Goal: Information Seeking & Learning: Learn about a topic

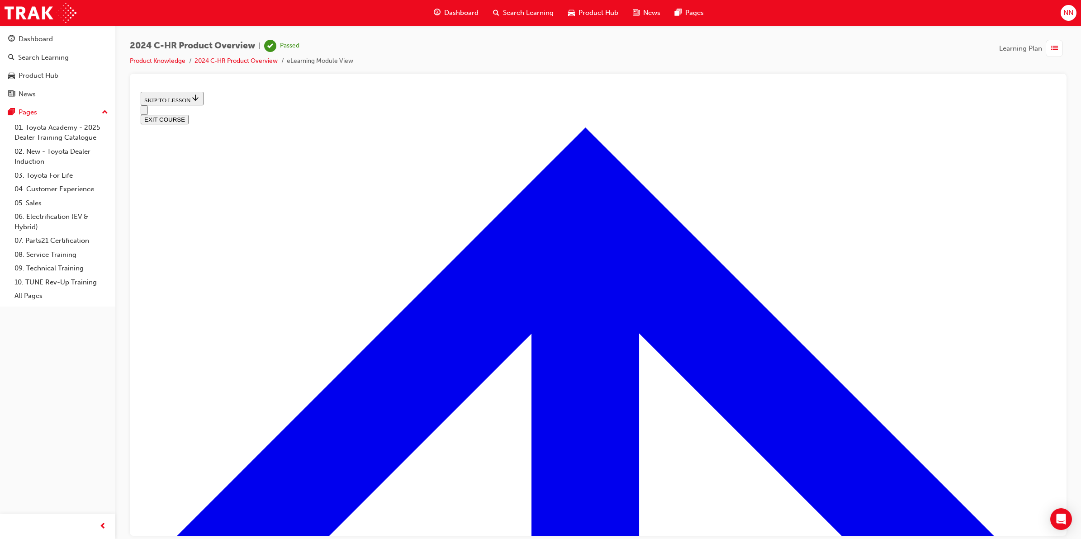
scroll to position [33, 0]
click at [189, 114] on button "EXIT COURSE" at bounding box center [165, 119] width 48 height 10
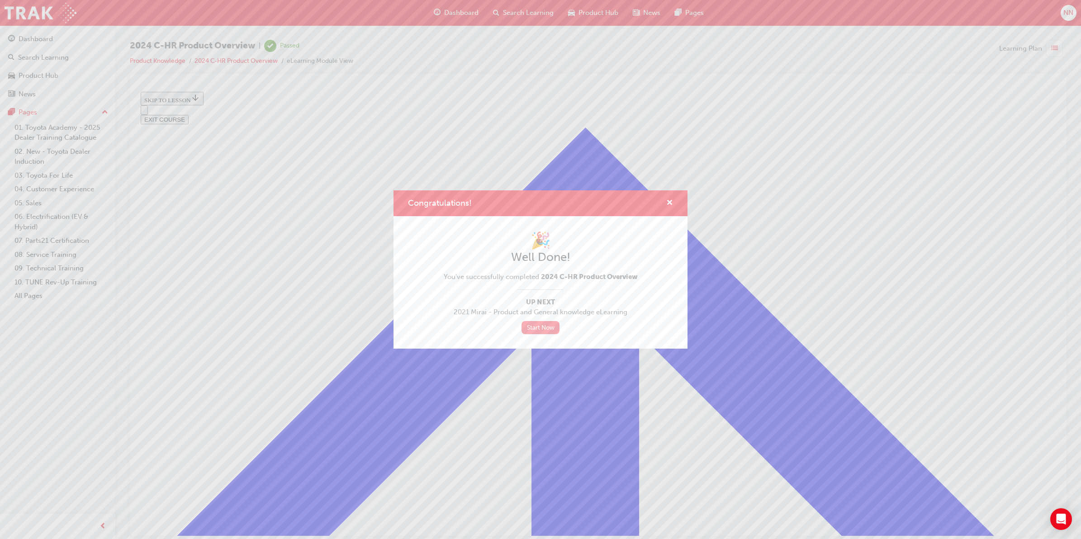
click at [543, 328] on link "Start Now" at bounding box center [541, 327] width 38 height 13
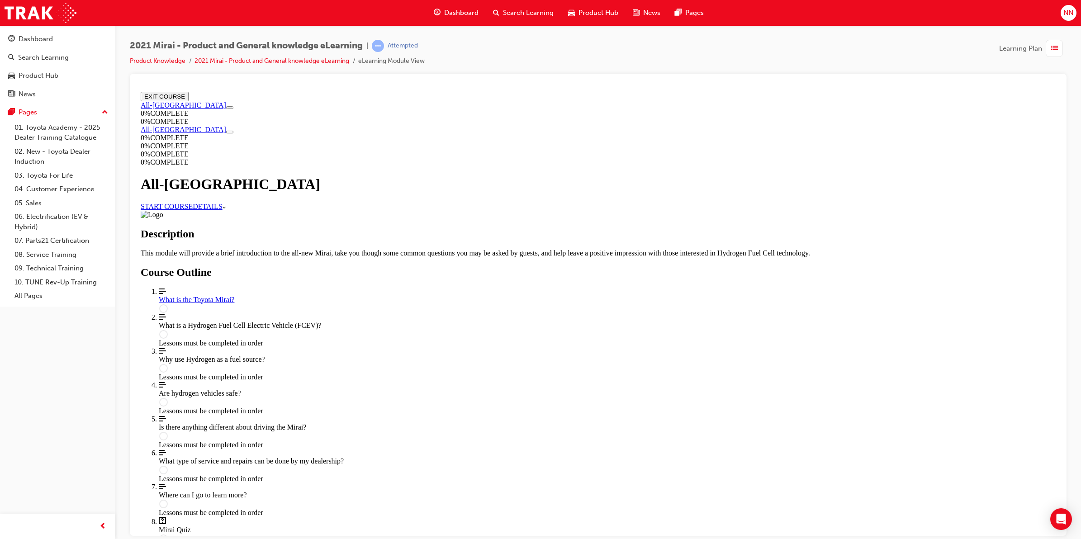
scroll to position [215, 0]
click at [626, 295] on div "What is the Toyota Mirai?" at bounding box center [607, 299] width 897 height 8
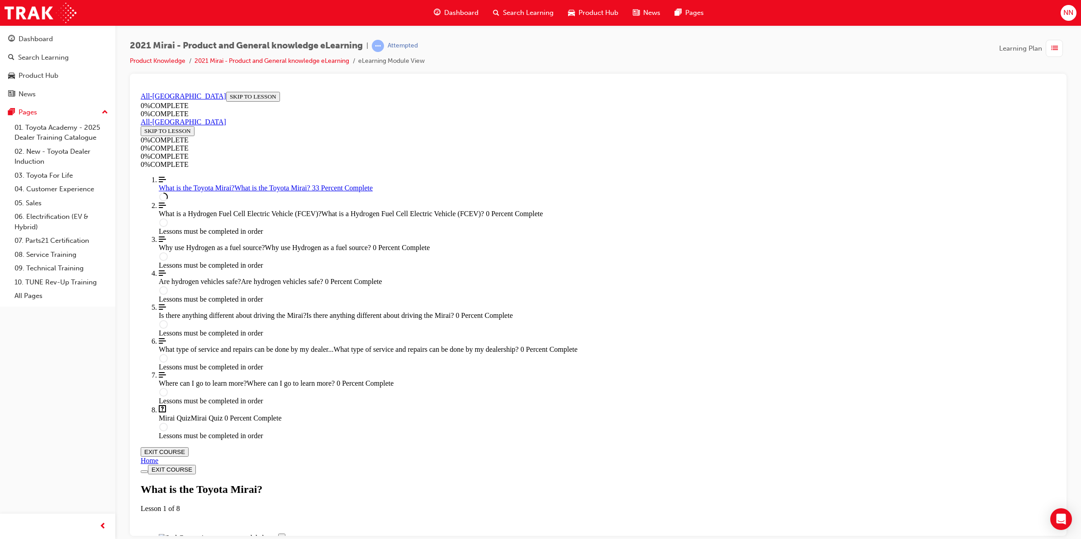
scroll to position [0, 0]
click at [218, 118] on div "All-New Mirai SKIP TO LESSON 0 % COMPLETE 0 % COMPLETE" at bounding box center [598, 104] width 915 height 26
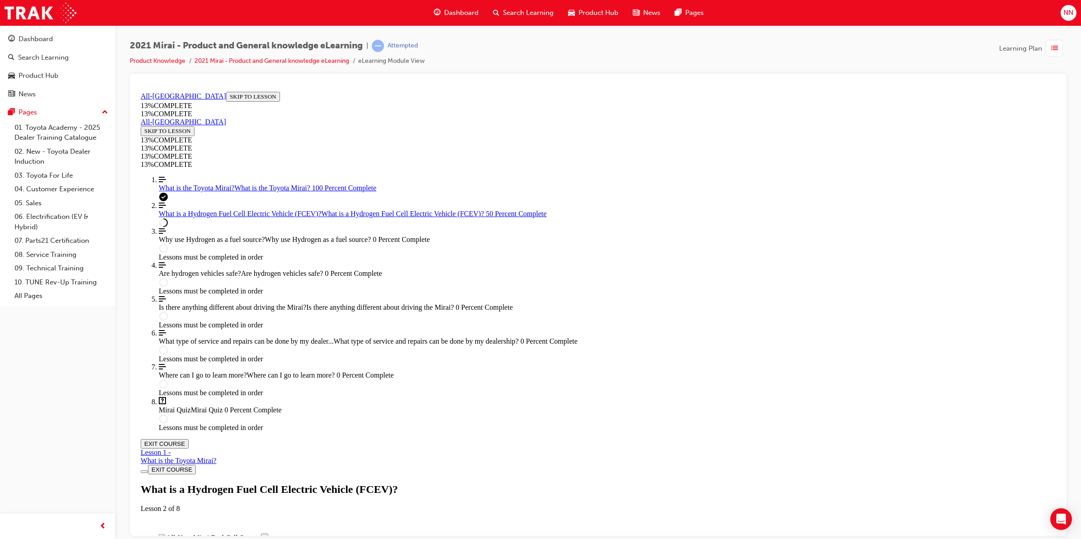
scroll to position [766, 0]
drag, startPoint x: 577, startPoint y: 459, endPoint x: 456, endPoint y: 464, distance: 120.9
